Goal: Find specific page/section: Find specific page/section

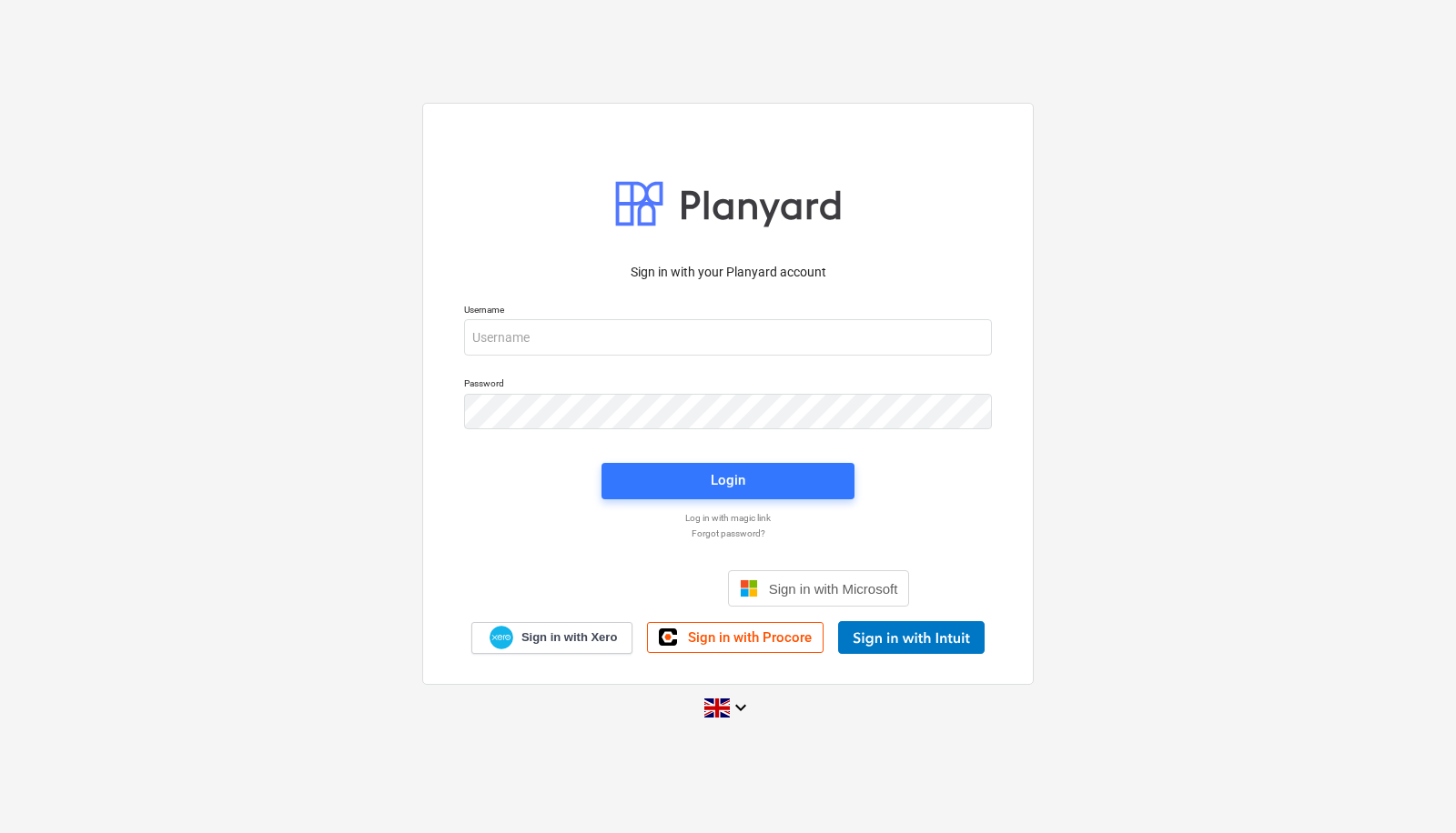
click at [456, 330] on div "Username" at bounding box center [727, 329] width 549 height 74
click at [528, 330] on input "email" at bounding box center [727, 337] width 528 height 36
type input "[PERSON_NAME][EMAIL_ADDRESS][PERSON_NAME][DOMAIN_NAME]"
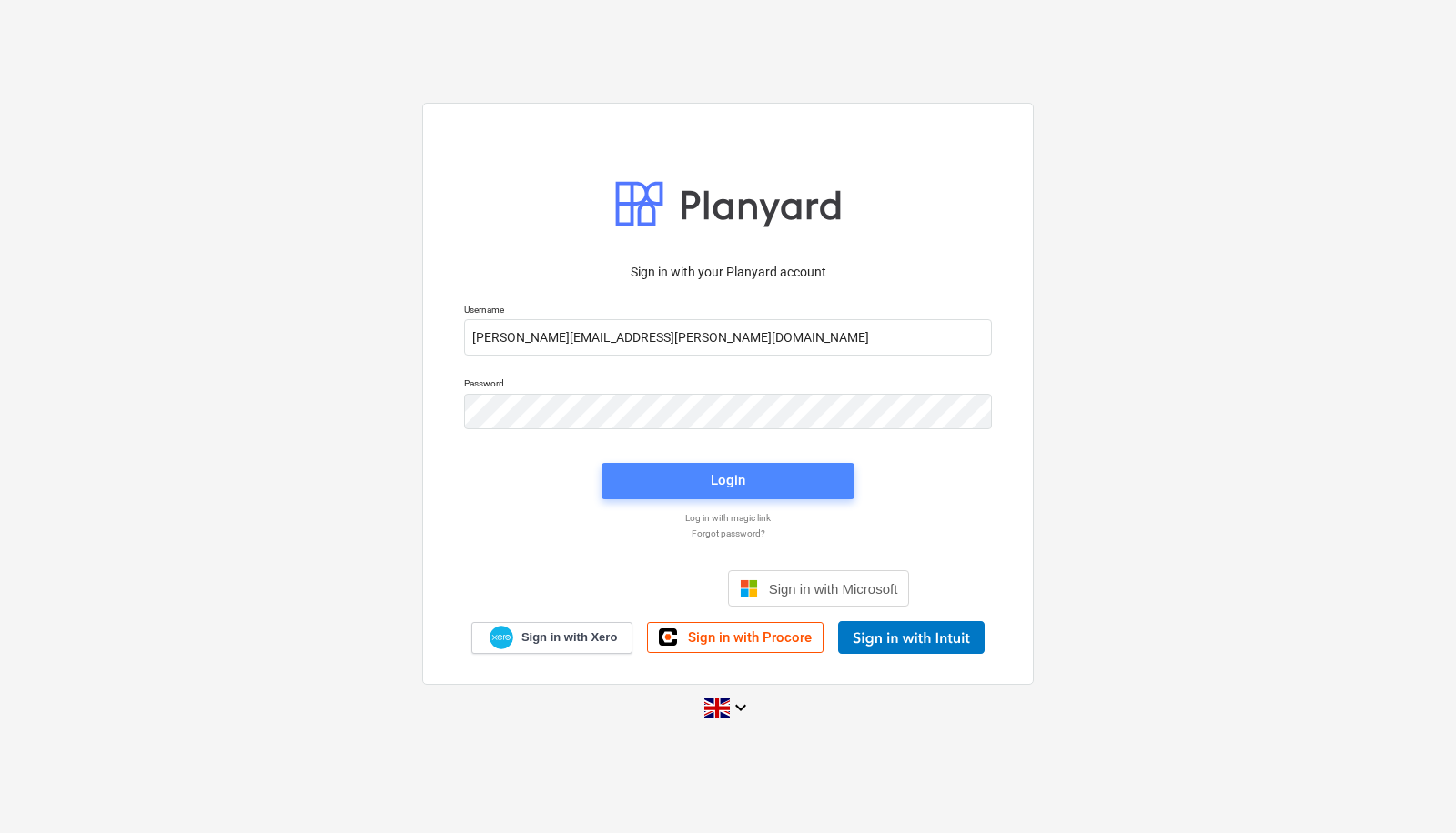
click at [707, 490] on span "Login" at bounding box center [727, 480] width 209 height 24
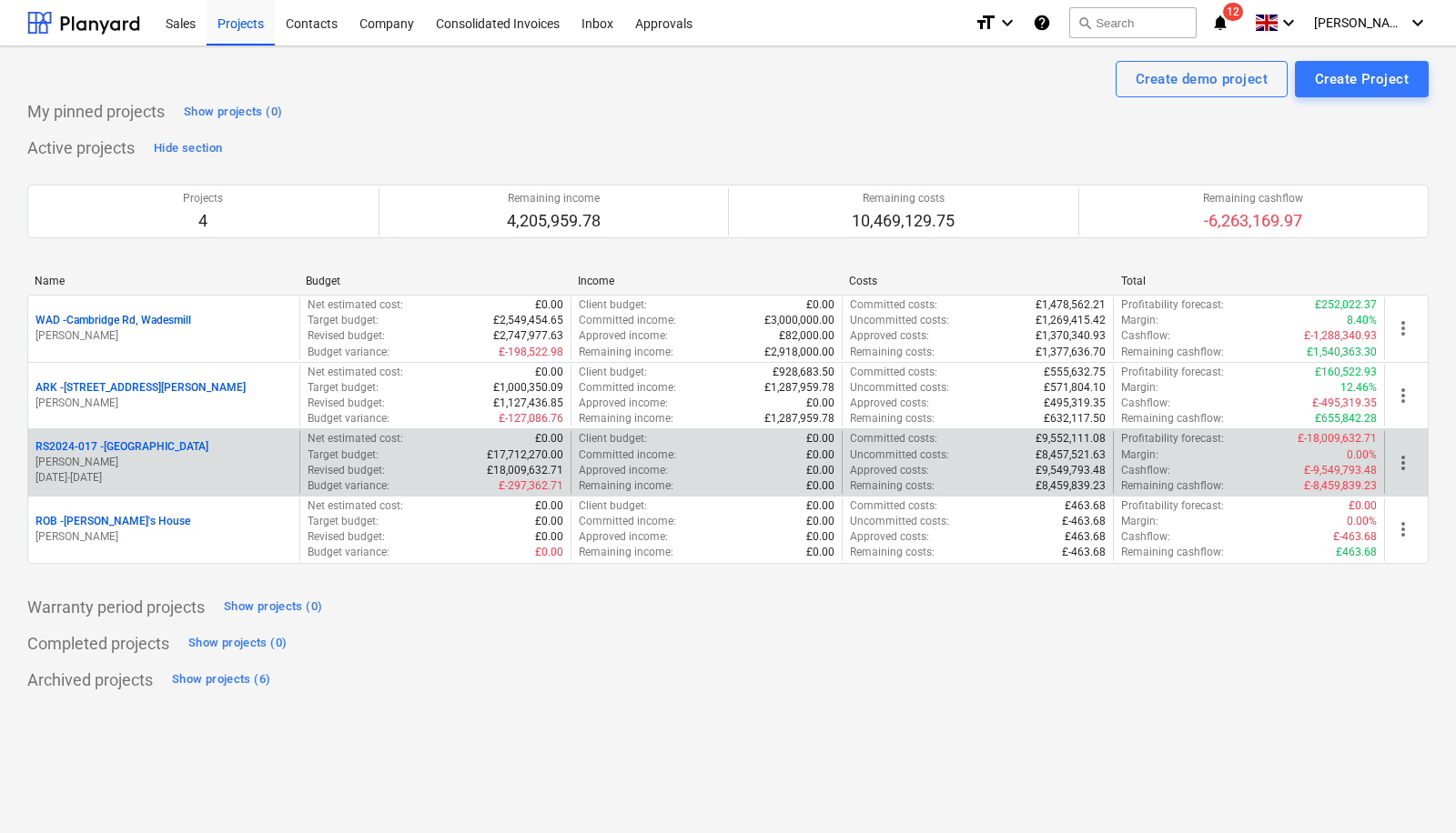
click at [398, 449] on div "Target budget : £17,712,270.00" at bounding box center [435, 456] width 255 height 16
click at [122, 441] on p "RS2024-017 - [GEOGRAPHIC_DATA]" at bounding box center [122, 447] width 173 height 16
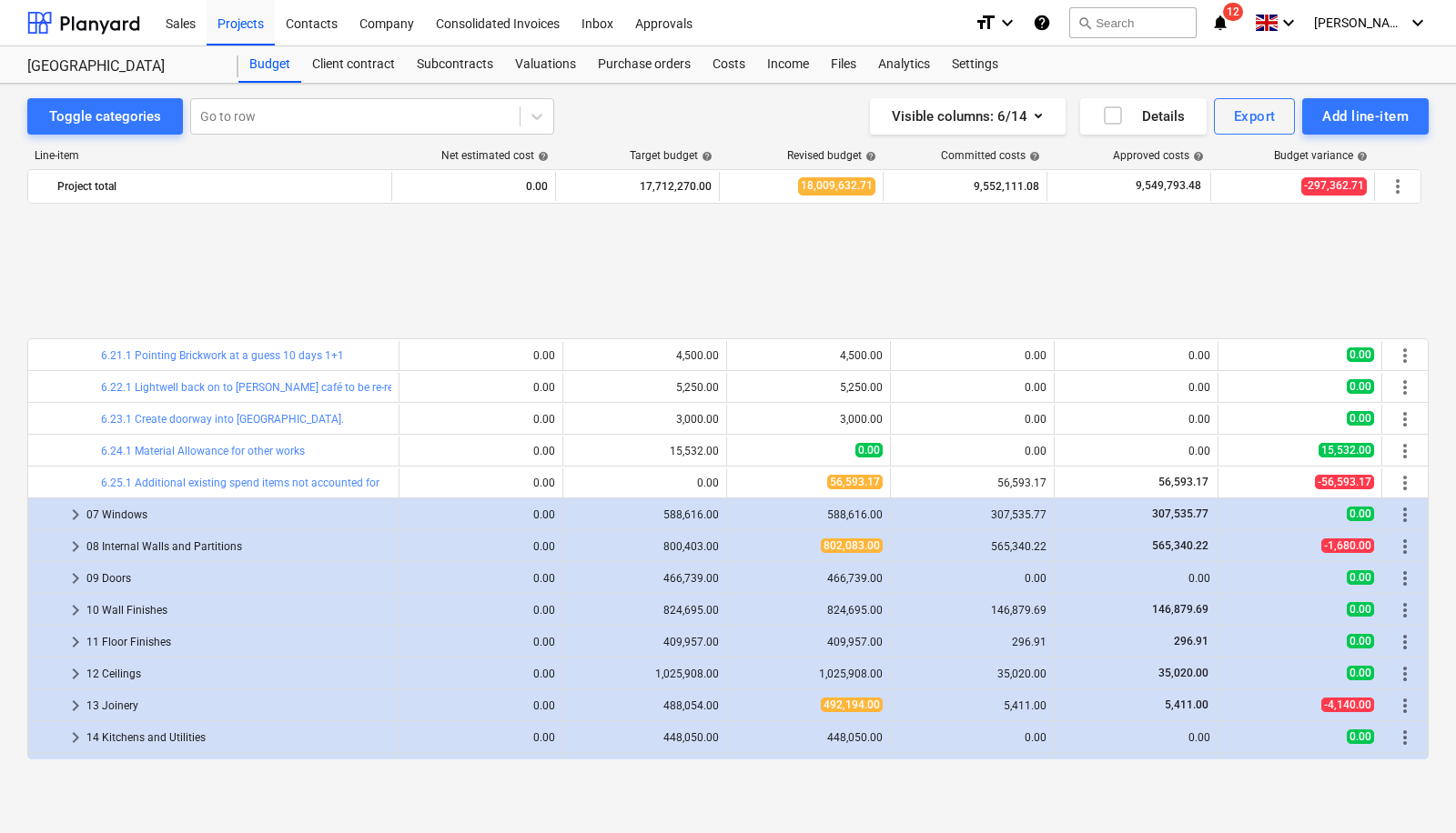
scroll to position [1807, 0]
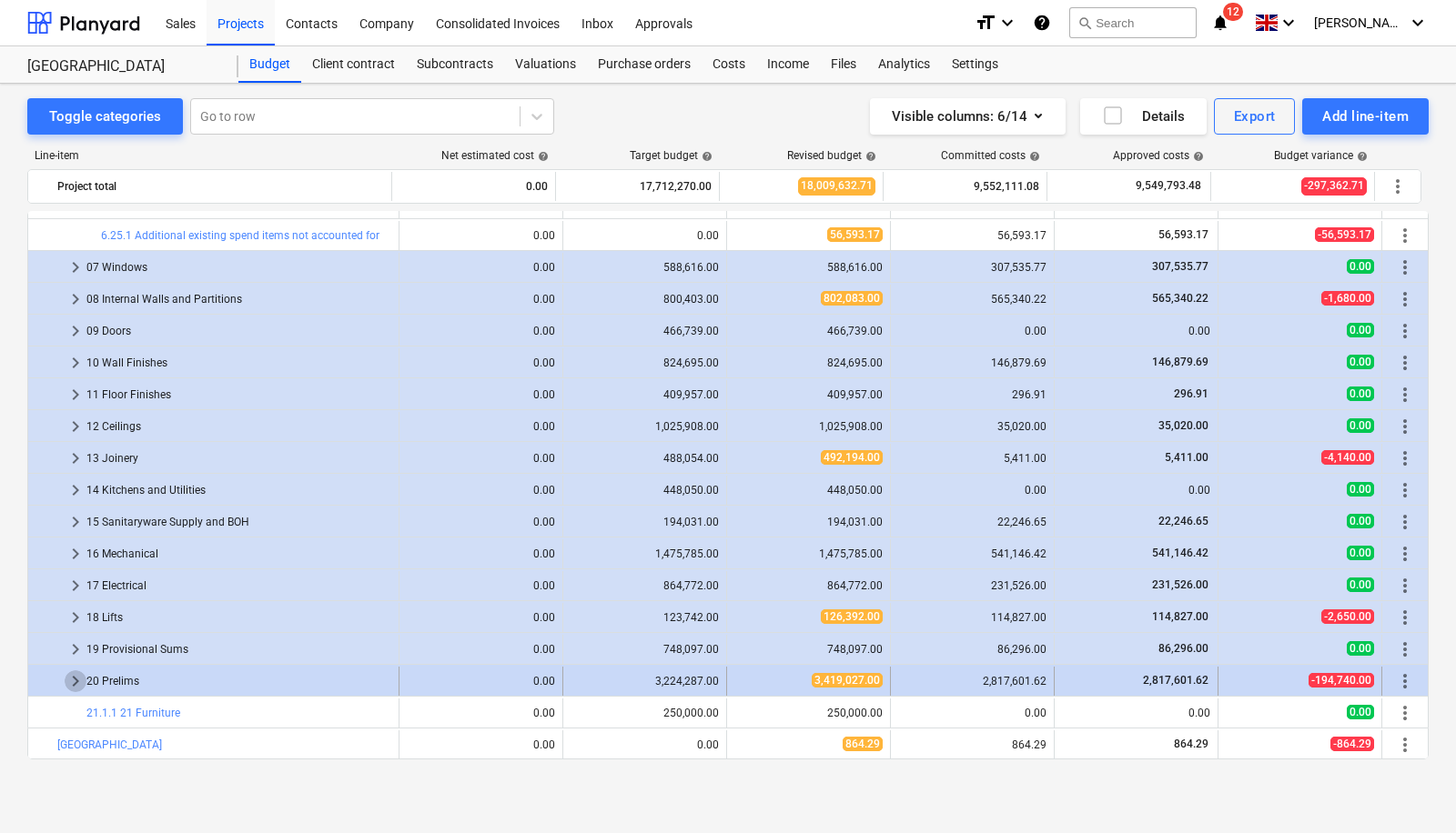
click at [72, 680] on span "keyboard_arrow_right" at bounding box center [76, 682] width 22 height 22
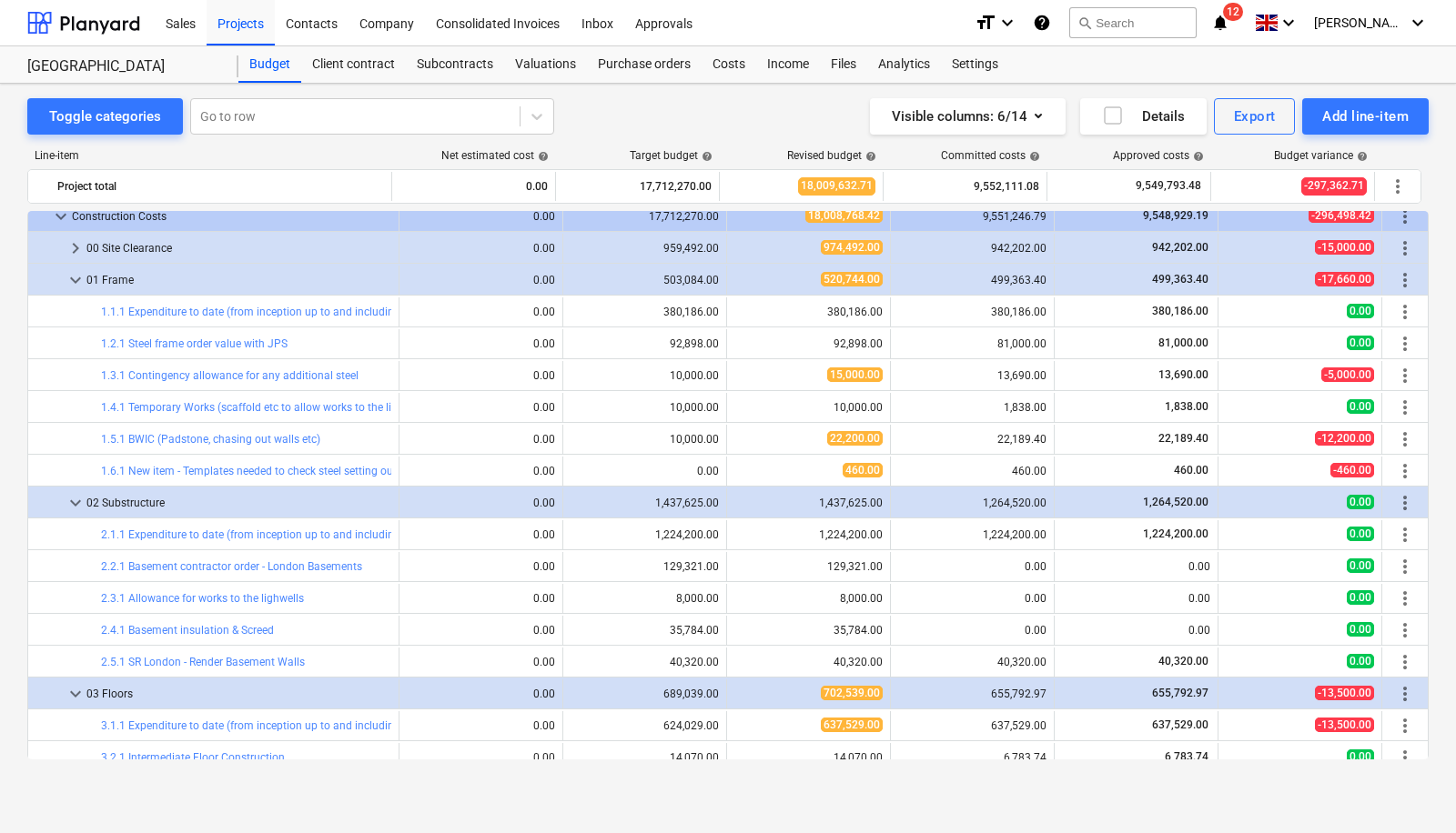
scroll to position [0, 0]
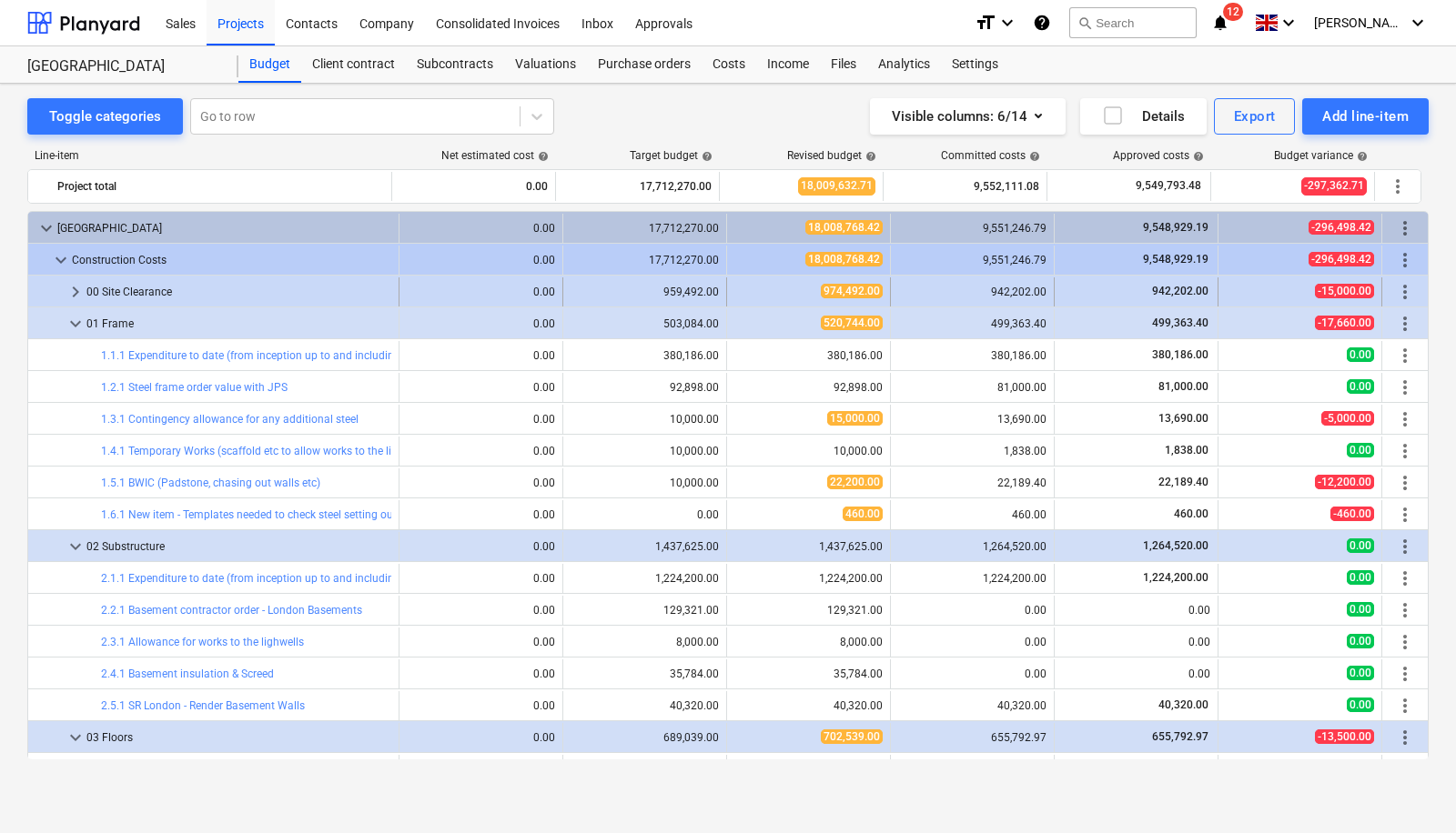
click at [70, 283] on span "keyboard_arrow_right" at bounding box center [76, 292] width 22 height 22
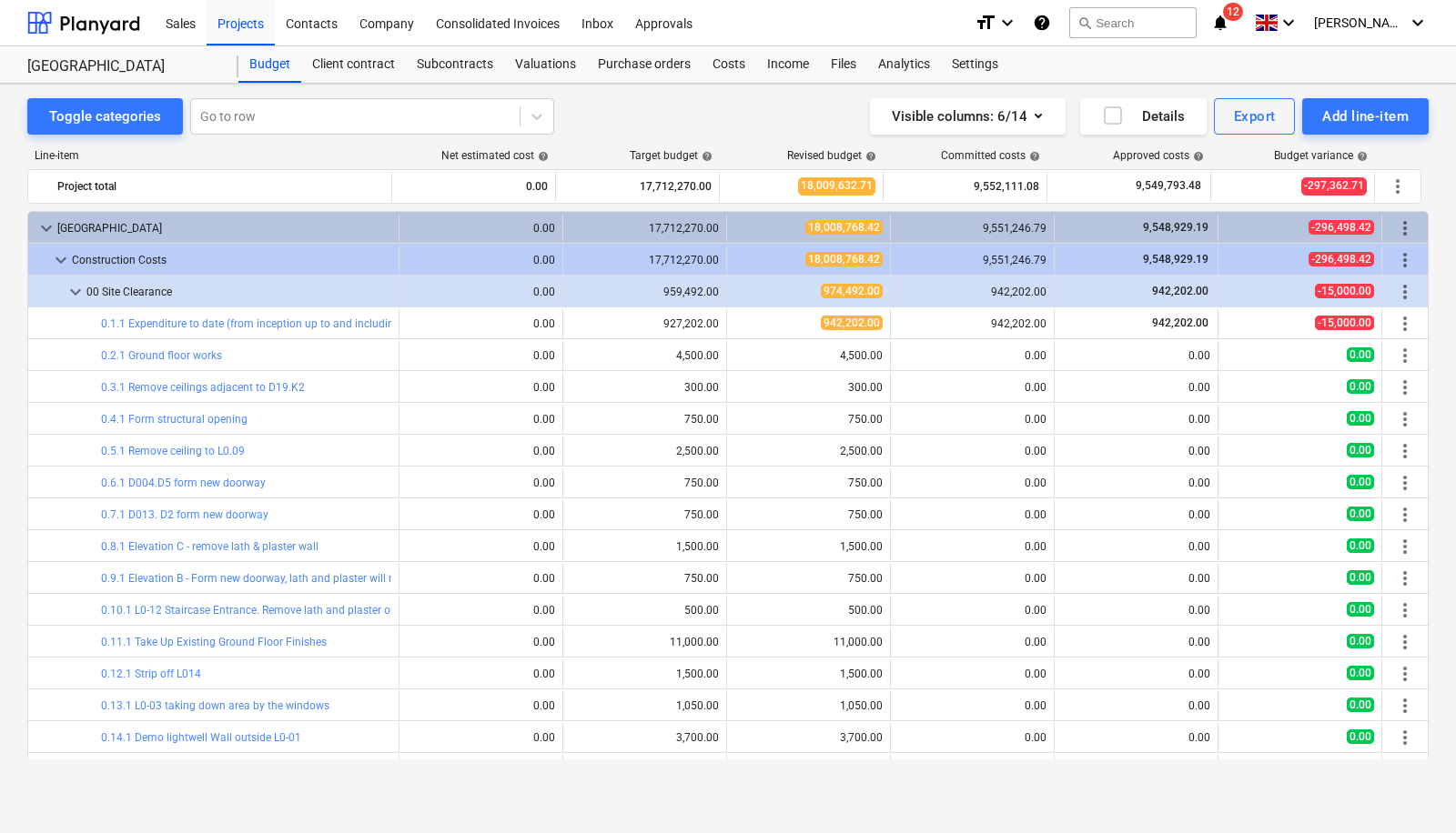
scroll to position [398, 0]
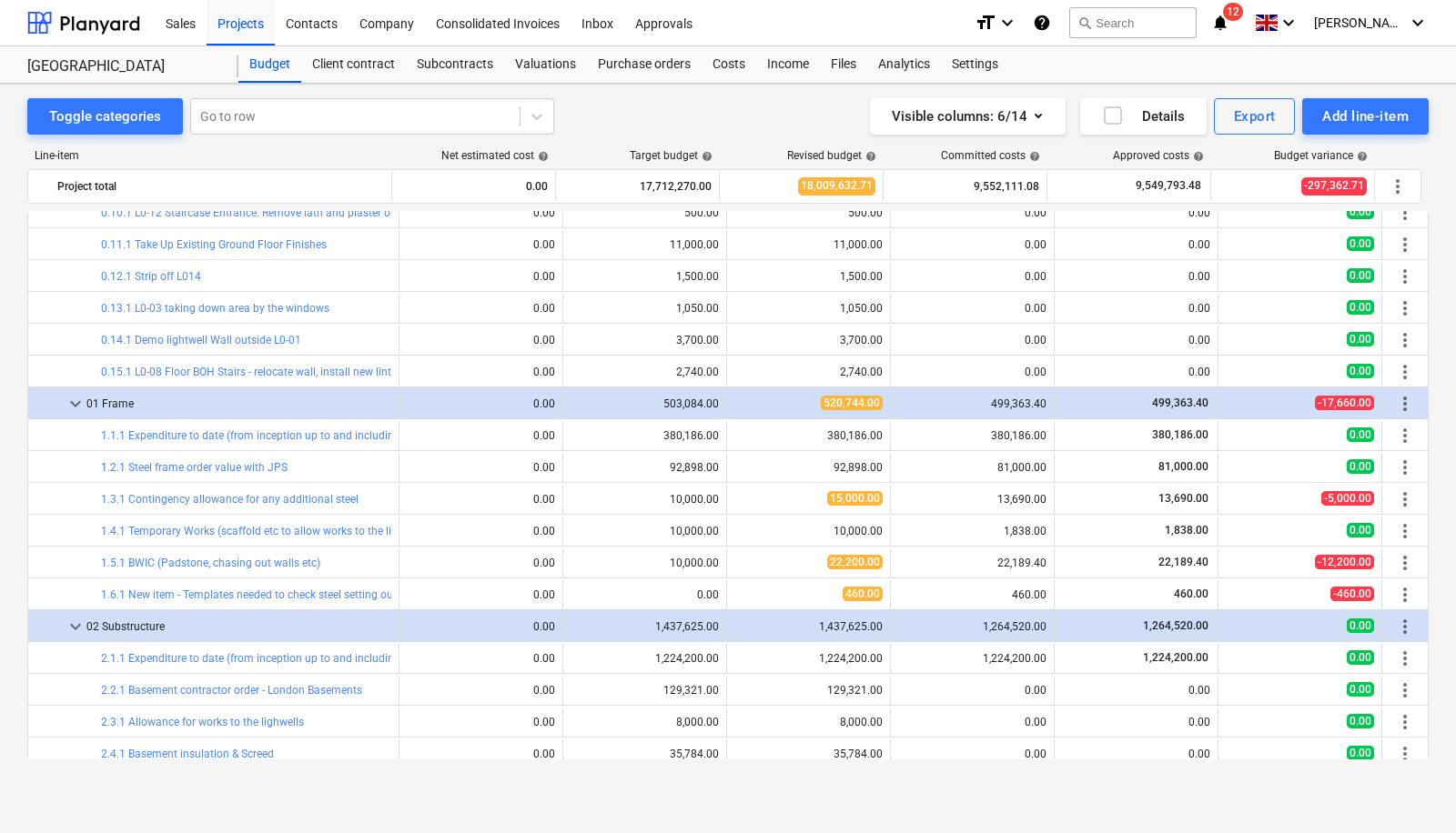
drag, startPoint x: 1428, startPoint y: 279, endPoint x: 1424, endPoint y: 327, distance: 48.2
click at [1424, 327] on div "Toggle categories Go to row Visible columns : 6/14 Details Export Add line-item…" at bounding box center [728, 439] width 1456 height 712
